Goal: Navigation & Orientation: Find specific page/section

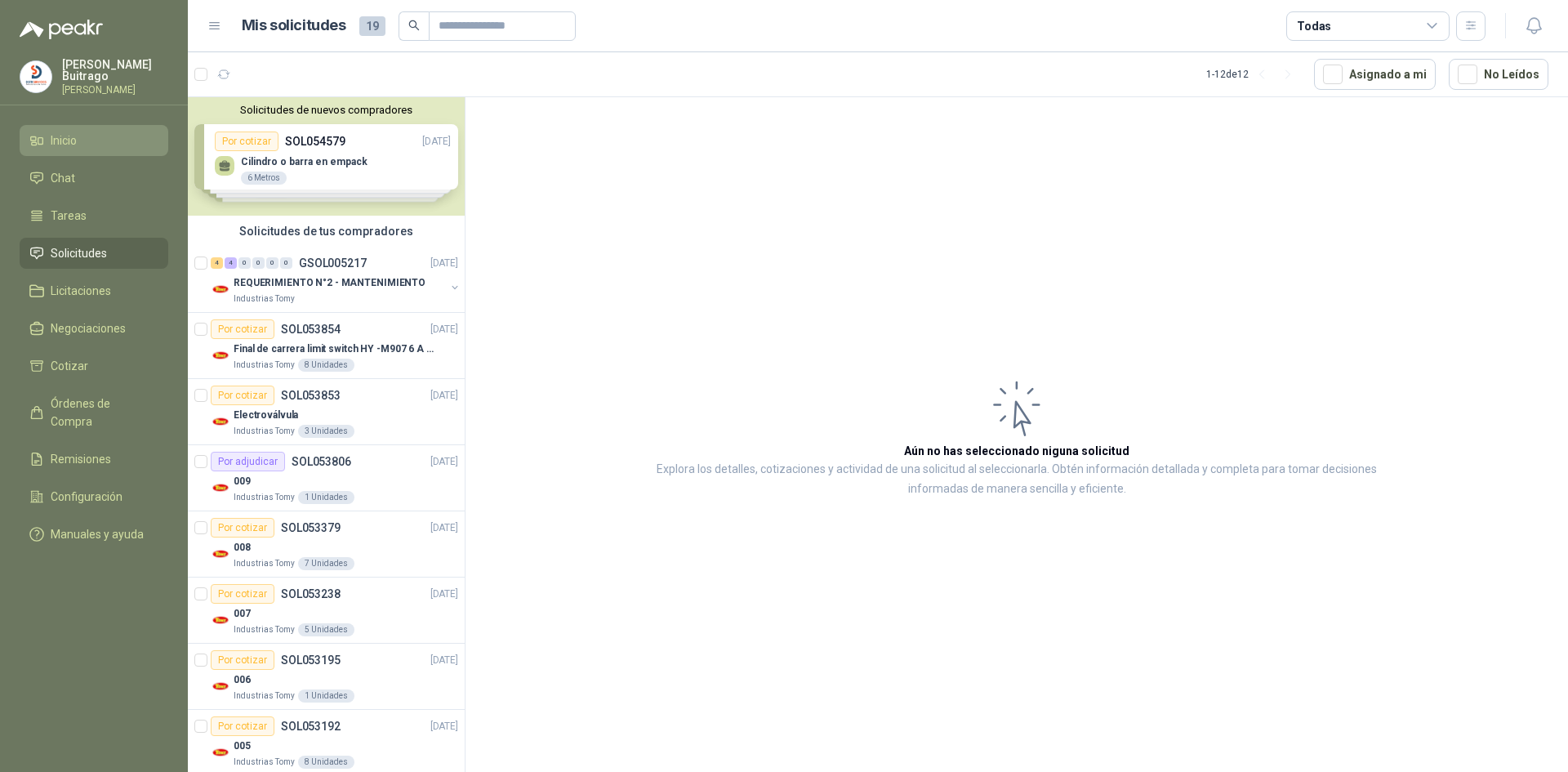
click at [66, 136] on span "Inicio" at bounding box center [63, 140] width 26 height 18
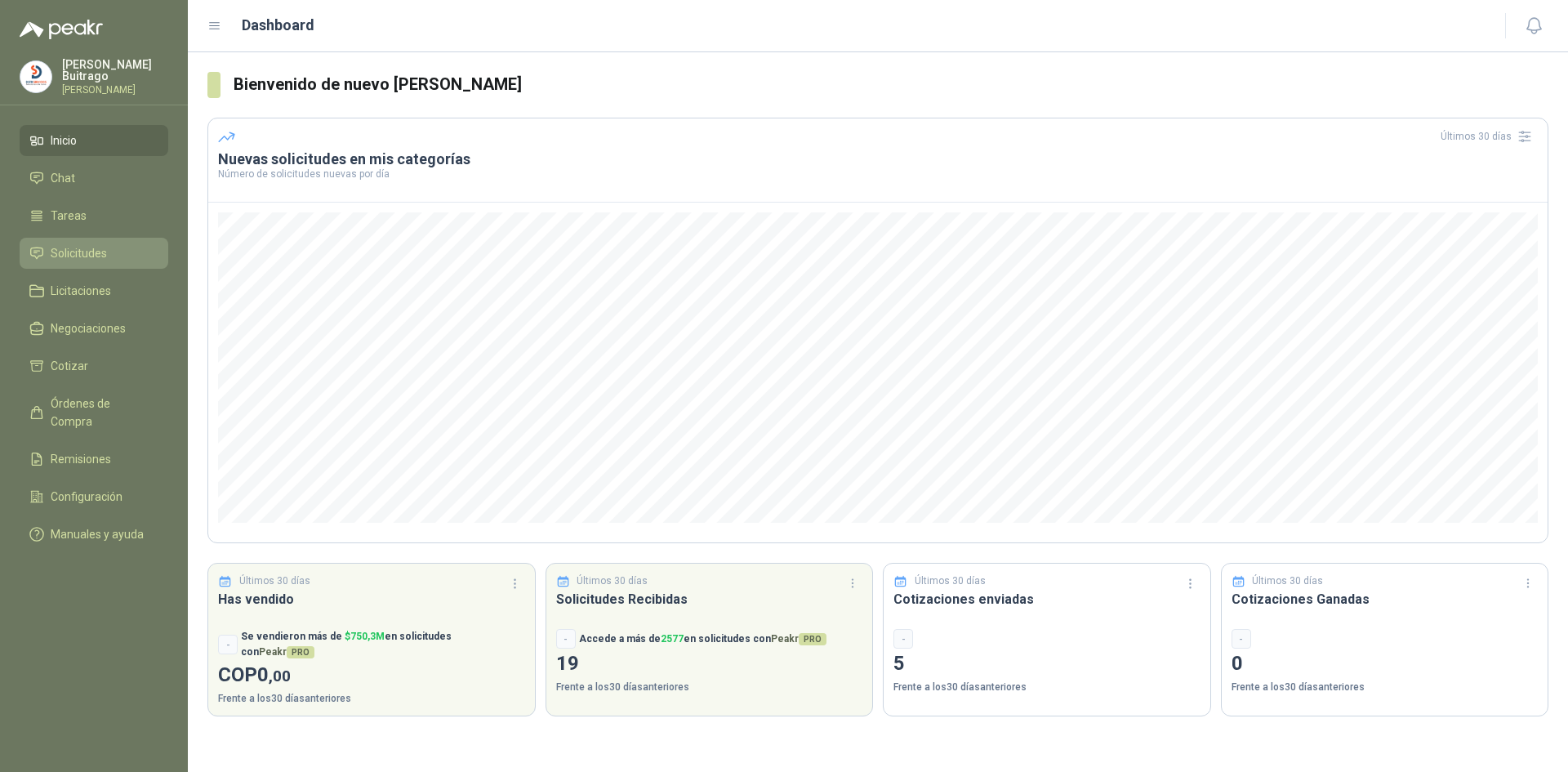
click at [77, 254] on span "Solicitudes" at bounding box center [79, 253] width 57 height 18
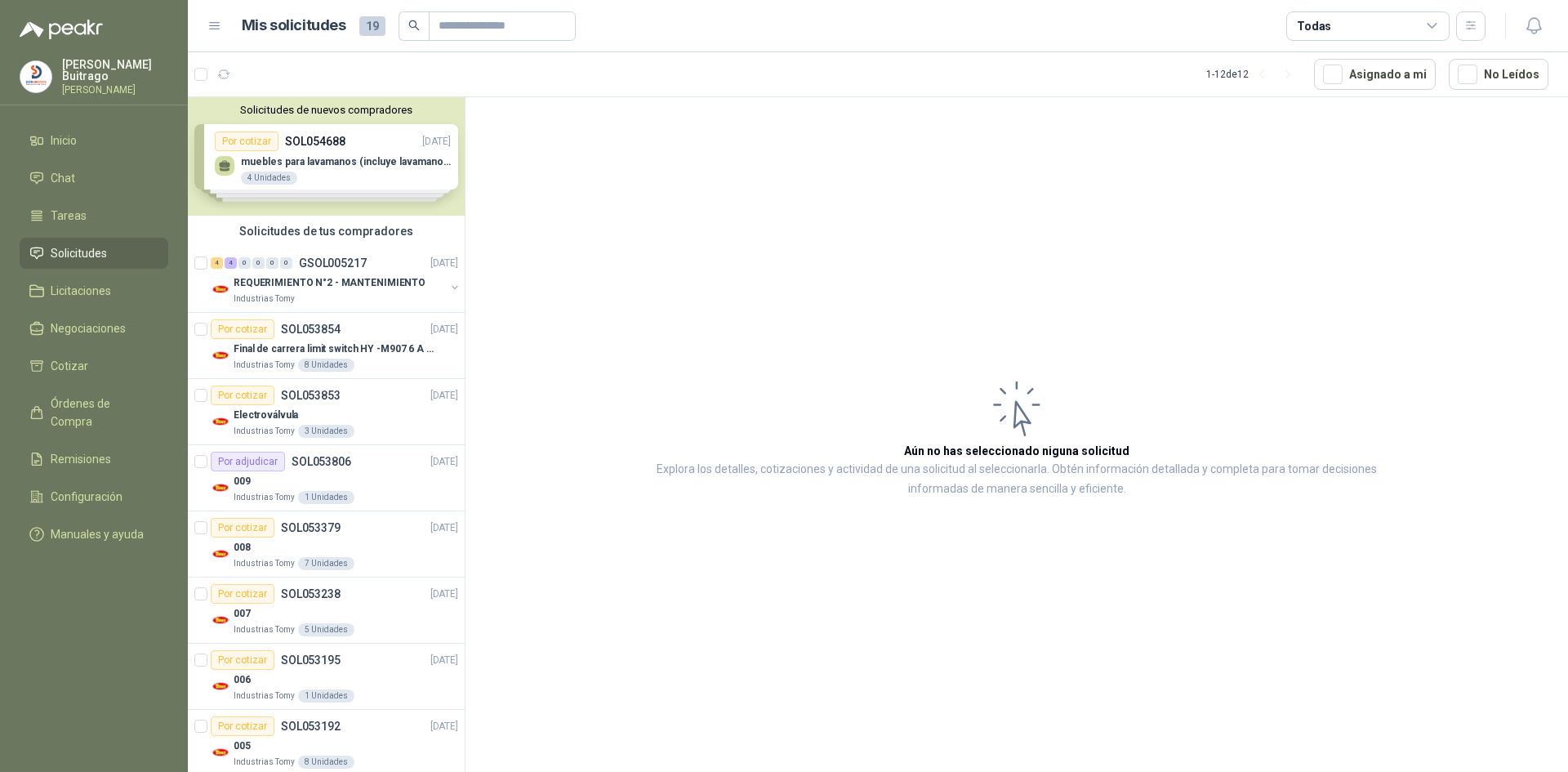
click at [100, 246] on span "Solicitudes" at bounding box center [79, 253] width 57 height 18
click at [66, 176] on span "Chat" at bounding box center [62, 178] width 24 height 18
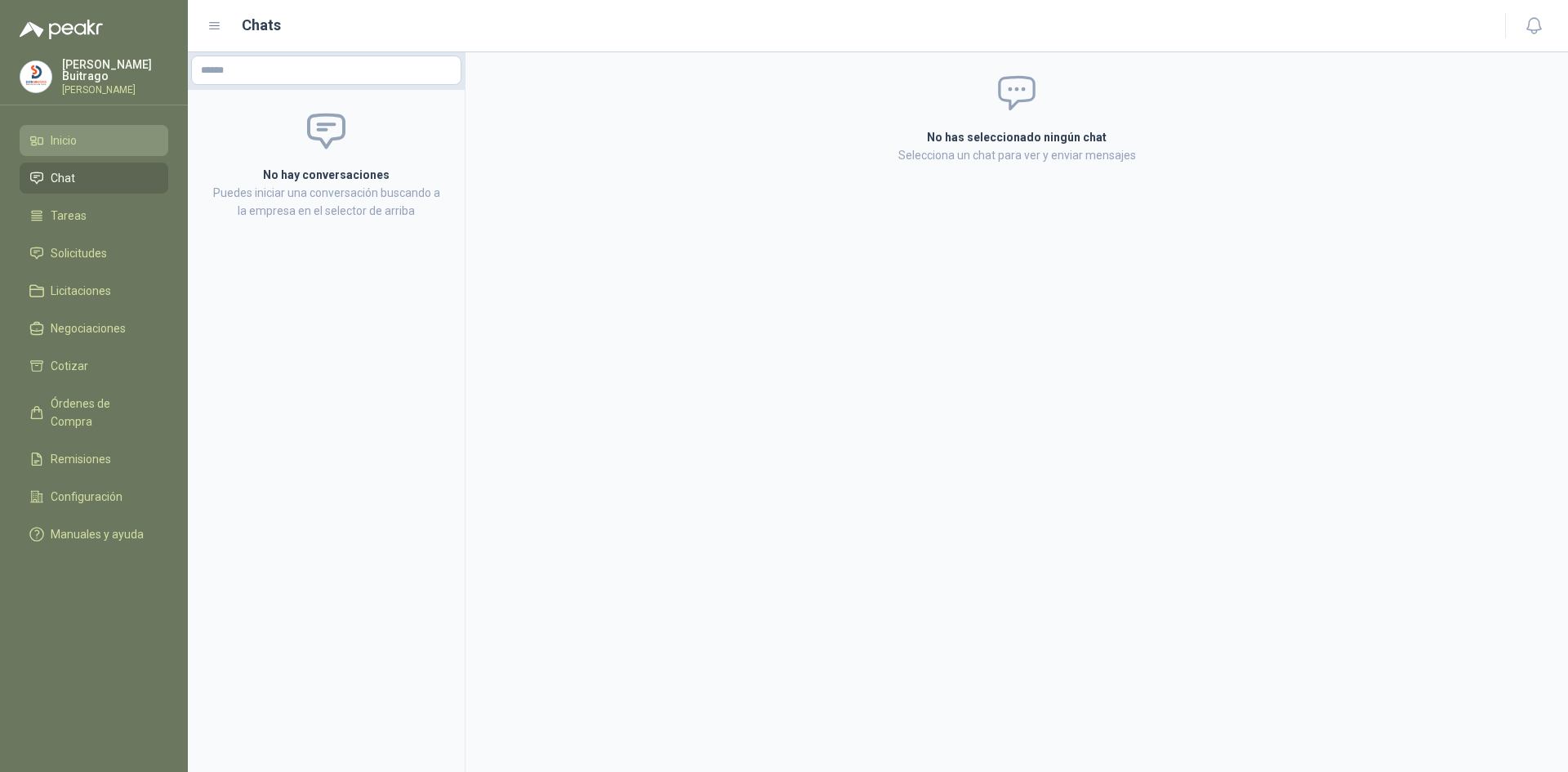
click at [61, 140] on span "Inicio" at bounding box center [63, 140] width 26 height 18
